Goal: Browse casually

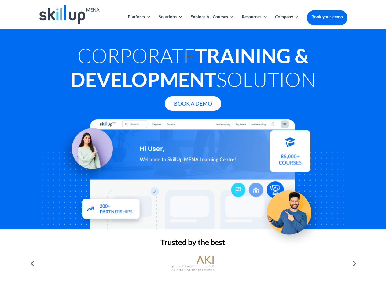
click at [193, 147] on div at bounding box center [192, 174] width 308 height 110
click at [170, 22] on link "Solutions" at bounding box center [170, 22] width 24 height 14
click at [212, 22] on link "Explore All Courses" at bounding box center [212, 22] width 44 height 14
click at [254, 22] on link "Resources" at bounding box center [255, 22] width 26 height 14
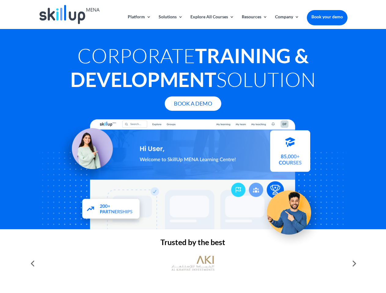
click at [287, 22] on link "Company" at bounding box center [287, 22] width 24 height 14
click at [193, 264] on img at bounding box center [192, 263] width 43 height 21
